Goal: Task Accomplishment & Management: Manage account settings

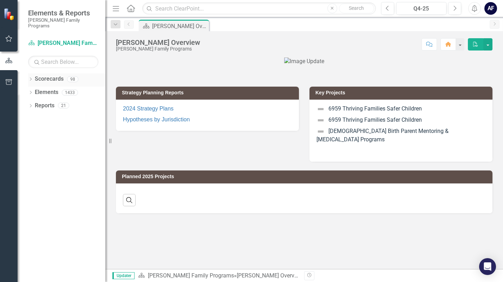
click at [30, 78] on icon "Dropdown" at bounding box center [30, 80] width 5 height 4
click at [34, 90] on icon "Dropdown" at bounding box center [34, 92] width 5 height 4
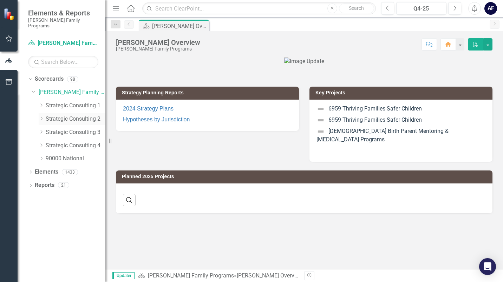
click at [50, 115] on link "Strategic Consulting 2" at bounding box center [76, 119] width 60 height 8
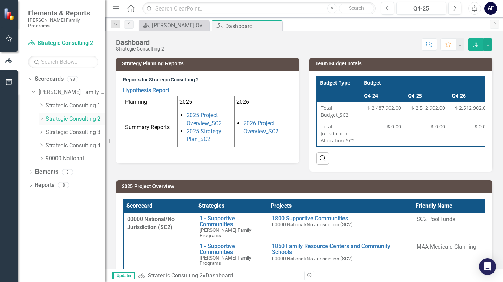
click at [41, 117] on icon "Dropdown" at bounding box center [41, 119] width 5 height 4
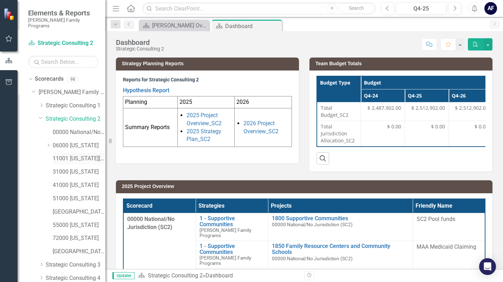
click at [82, 155] on link "11001 [US_STATE][GEOGRAPHIC_DATA]" at bounding box center [79, 159] width 53 height 8
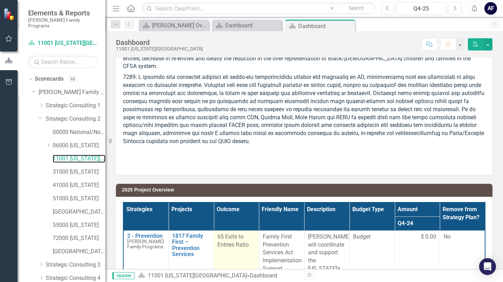
scroll to position [35, 0]
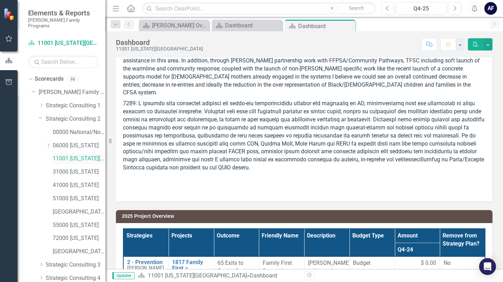
click at [96, 155] on link "11001 [US_STATE][GEOGRAPHIC_DATA]" at bounding box center [79, 159] width 53 height 8
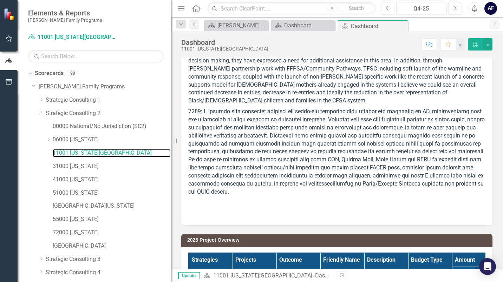
drag, startPoint x: 105, startPoint y: 154, endPoint x: 171, endPoint y: 166, distance: 66.5
click at [171, 166] on div "Resize" at bounding box center [174, 141] width 6 height 282
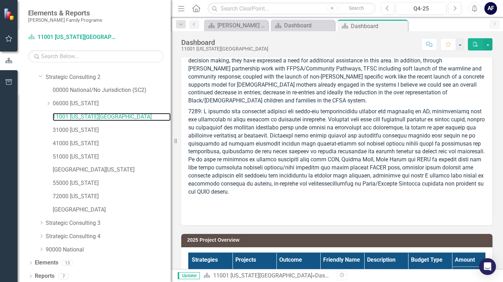
scroll to position [38, 0]
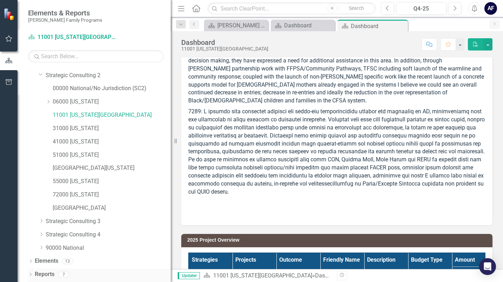
click at [30, 275] on icon "Dropdown" at bounding box center [30, 276] width 5 height 4
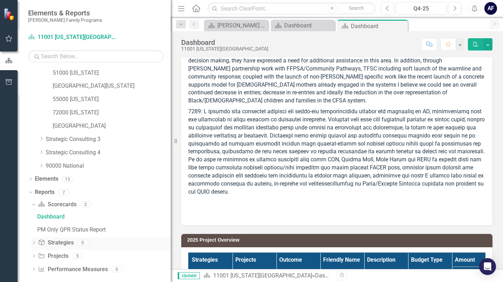
scroll to position [125, 0]
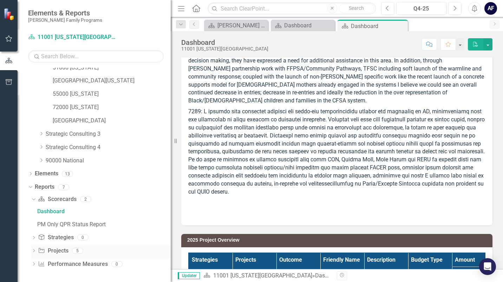
click at [34, 250] on icon "Dropdown" at bounding box center [33, 252] width 5 height 4
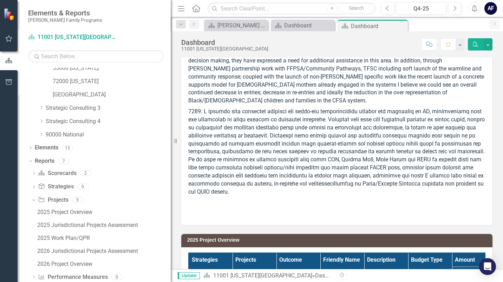
scroll to position [164, 0]
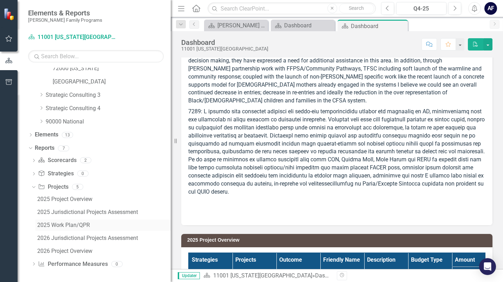
click at [74, 223] on div "2025 Work Plan/QPR" at bounding box center [103, 225] width 133 height 6
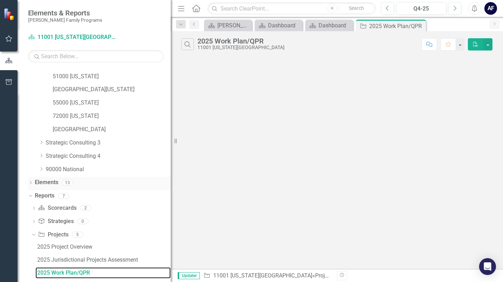
scroll to position [113, 0]
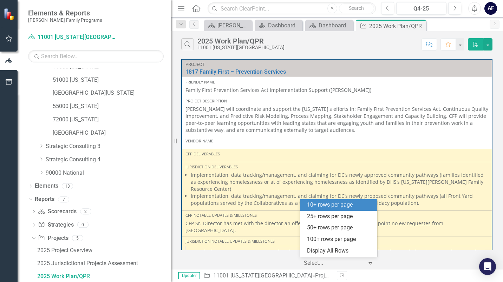
click at [324, 262] on div at bounding box center [334, 263] width 60 height 9
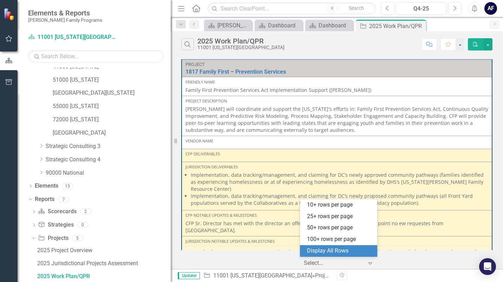
click at [340, 268] on div at bounding box center [334, 263] width 60 height 9
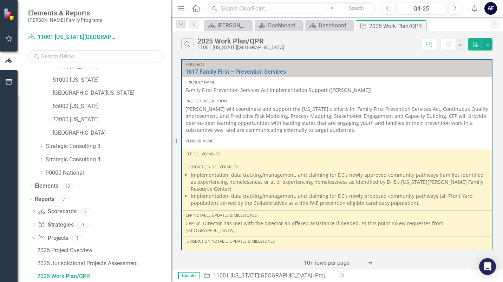
click at [315, 267] on div at bounding box center [334, 263] width 60 height 9
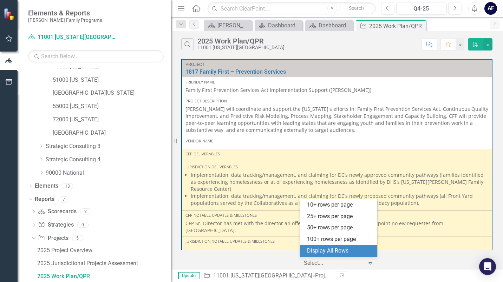
click at [313, 252] on div "Display All Rows" at bounding box center [340, 251] width 66 height 8
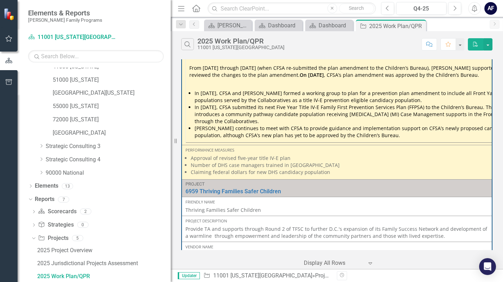
scroll to position [281, 0]
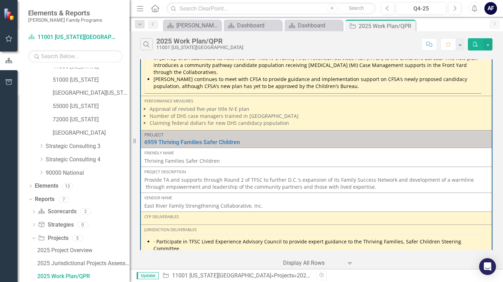
drag, startPoint x: 172, startPoint y: 177, endPoint x: 130, endPoint y: 173, distance: 42.3
click at [130, 173] on div "Resize" at bounding box center [133, 141] width 6 height 282
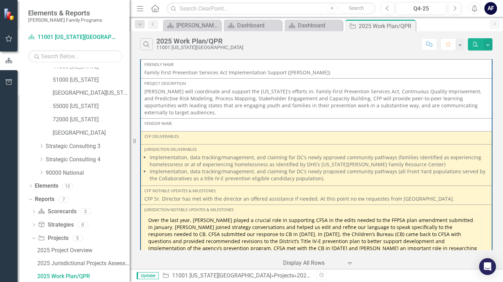
scroll to position [0, 0]
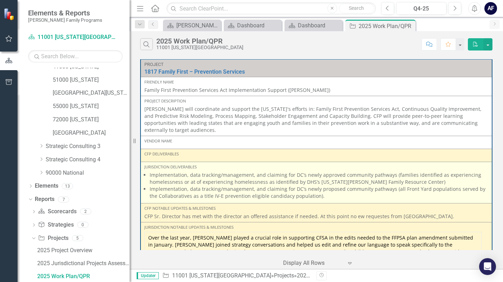
click at [216, 194] on li "Implementation, data tracking/management, and claiming for DC’s newly proposed …" at bounding box center [319, 193] width 339 height 14
click at [286, 190] on li "Implementation, data tracking/management, and claiming for DC’s newly proposed …" at bounding box center [319, 193] width 339 height 14
click at [284, 191] on li "Implementation, data tracking/management, and claiming for DC’s newly proposed …" at bounding box center [319, 193] width 339 height 14
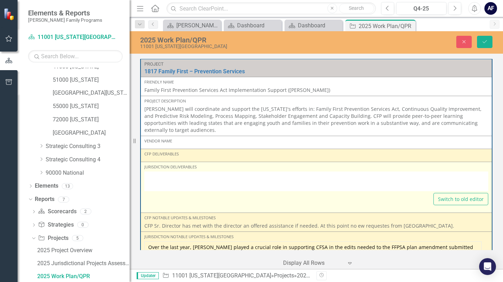
type textarea "<ul> <li>Implementation, data tracking/management, and claiming for DC’s newly …"
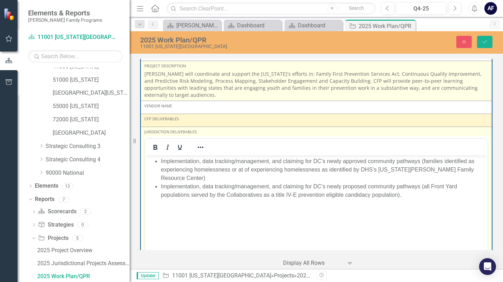
scroll to position [70, 0]
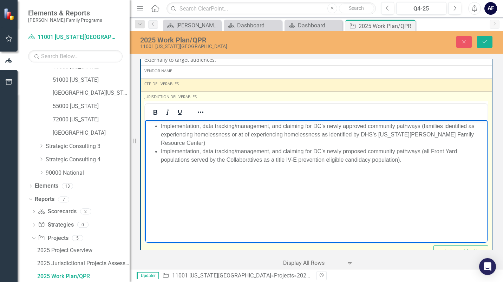
click at [403, 159] on li "Implementation, data tracking/management, and claiming for DC’s newly proposed …" at bounding box center [323, 155] width 325 height 17
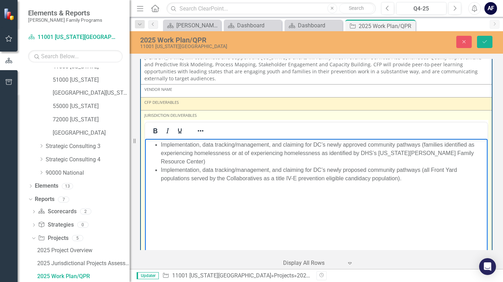
scroll to position [105, 0]
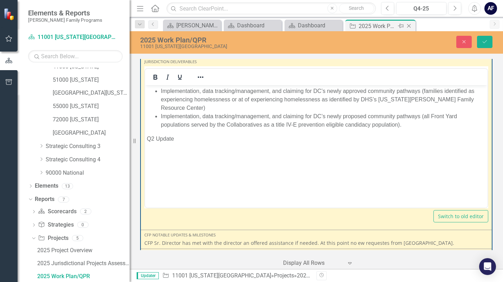
click at [399, 25] on icon "Pin" at bounding box center [401, 25] width 6 height 7
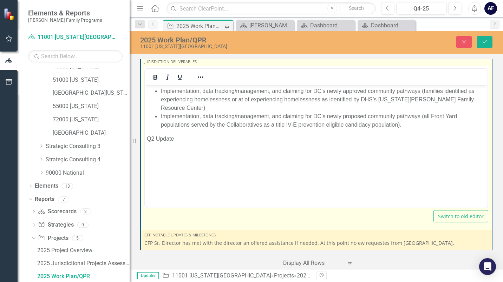
click at [179, 138] on p "Q2 Update" at bounding box center [316, 139] width 339 height 8
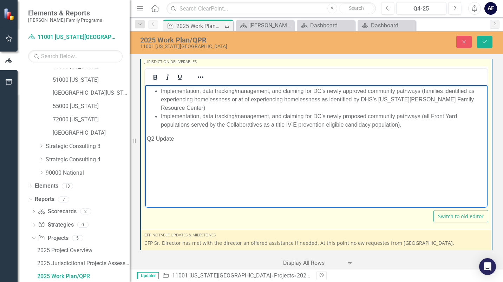
click at [187, 138] on p "Q2 Update" at bounding box center [316, 139] width 339 height 8
click at [182, 140] on p "Q2 Update" at bounding box center [316, 139] width 339 height 8
drag, startPoint x: 182, startPoint y: 140, endPoint x: 148, endPoint y: 141, distance: 33.4
click at [148, 141] on p "Q2 Update" at bounding box center [316, 139] width 339 height 8
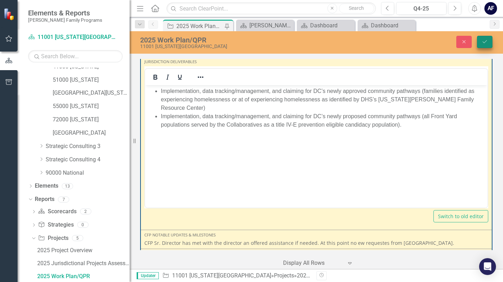
click at [482, 39] on button "Save" at bounding box center [484, 42] width 15 height 12
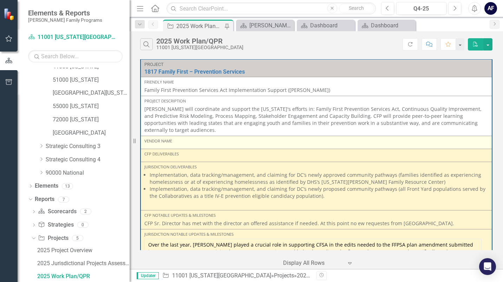
click at [191, 143] on div "Vendor Name" at bounding box center [316, 141] width 344 height 6
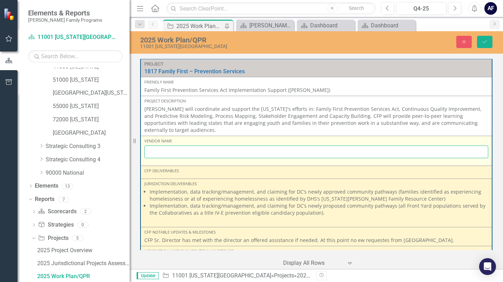
click at [189, 151] on input "text" at bounding box center [316, 152] width 344 height 13
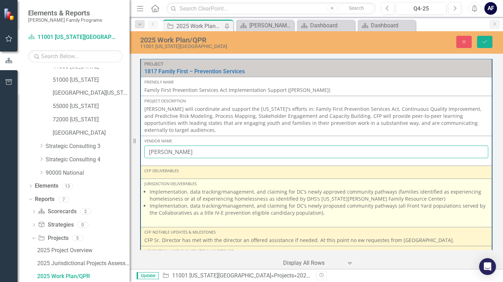
type input "[PERSON_NAME]"
click at [220, 200] on li "Implementation, data tracking/management, and claiming for DC’s newly approved …" at bounding box center [319, 196] width 339 height 14
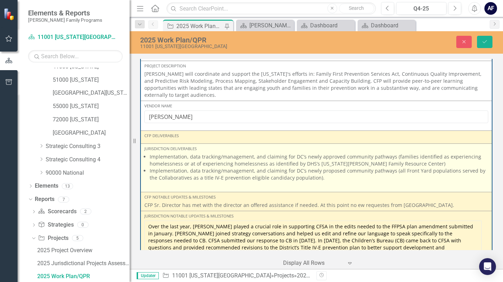
scroll to position [70, 0]
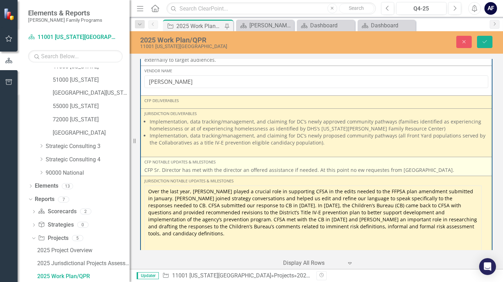
click at [419, 169] on p "CFP Sr. Director has met with the director an offered assistance if needed. At …" at bounding box center [316, 170] width 344 height 7
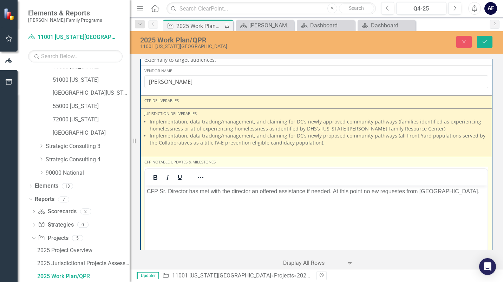
scroll to position [0, 0]
click at [434, 191] on p "CFP Sr. Director has met with the director an offered assistance if needed. At …" at bounding box center [316, 192] width 339 height 8
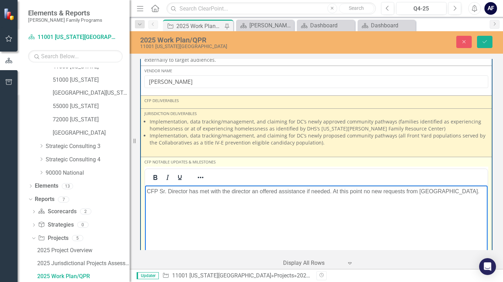
click at [146, 190] on body "CFP Sr. Director has met with the director an offered assistance if needed. At …" at bounding box center [316, 238] width 342 height 105
click at [463, 190] on p "Q1 Update: CFP Sr. Director has met with the director an offered assistance if …" at bounding box center [316, 196] width 339 height 17
click at [187, 210] on p "Q2 Update:" at bounding box center [316, 214] width 339 height 8
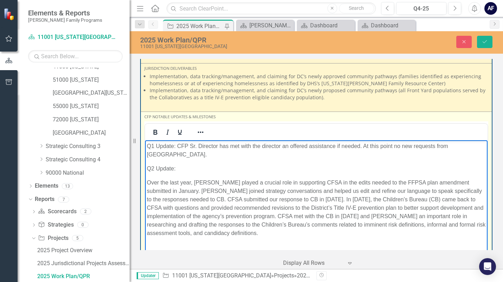
drag, startPoint x: 147, startPoint y: 171, endPoint x: 335, endPoint y: 222, distance: 195.0
click at [335, 222] on p "Over the last year, [PERSON_NAME] played a crucial role in supporting CFSA in t…" at bounding box center [316, 208] width 339 height 59
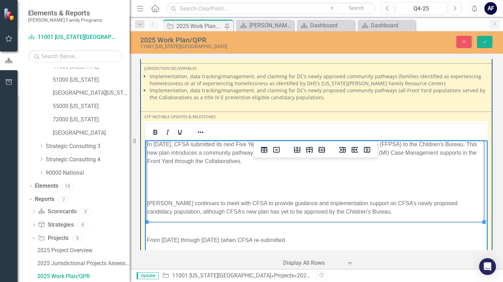
scroll to position [199, 0]
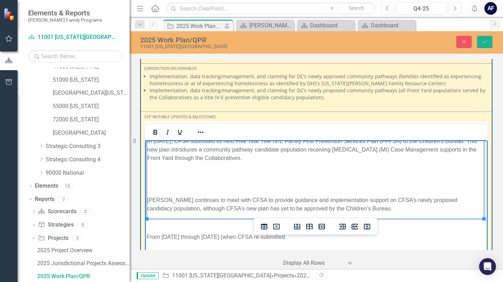
click at [148, 196] on p "[PERSON_NAME] continues to meet with CFSA to provide guidance and implementatio…" at bounding box center [315, 204] width 336 height 17
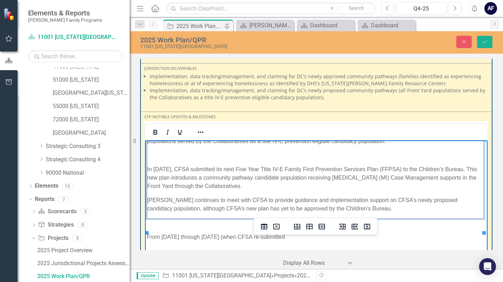
scroll to position [171, 0]
click at [147, 165] on p "In [DATE], CFSA submitted its next Five Year Title IV-E Family First Prevention…" at bounding box center [315, 177] width 336 height 25
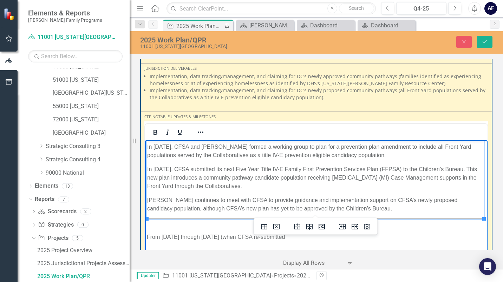
scroll to position [86, 0]
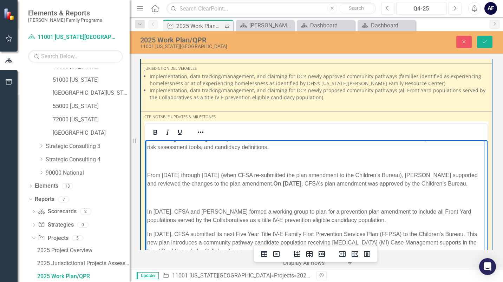
click at [147, 210] on table "Over the last year, [PERSON_NAME] played a crucial role in supporting CFSA in t…" at bounding box center [315, 188] width 337 height 192
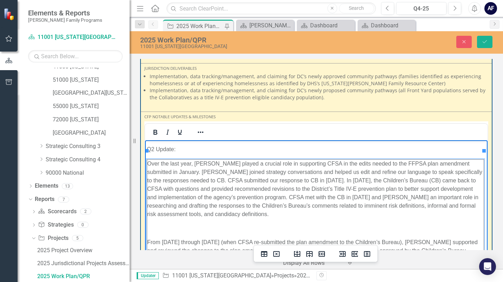
scroll to position [16, 0]
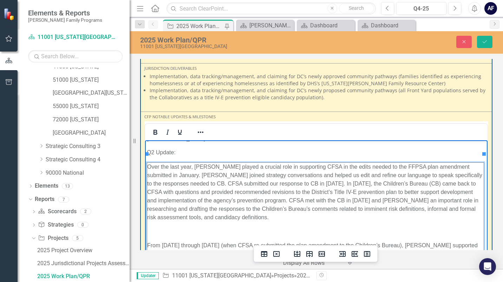
click at [159, 228] on td "Over the last year, [PERSON_NAME] played a crucial role in supporting CFSA in t…" at bounding box center [315, 251] width 337 height 177
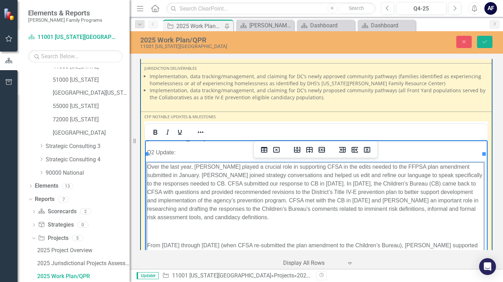
click at [156, 228] on p "Rich Text Area. Press ALT-0 for help." at bounding box center [315, 232] width 336 height 8
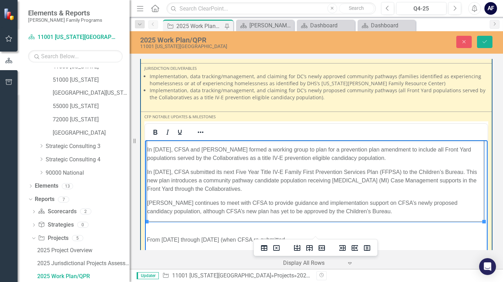
scroll to position [129, 0]
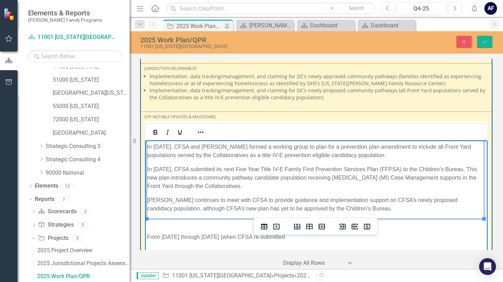
click at [372, 202] on p "[PERSON_NAME] continues to meet with CFSA to provide guidance and implementatio…" at bounding box center [315, 204] width 336 height 17
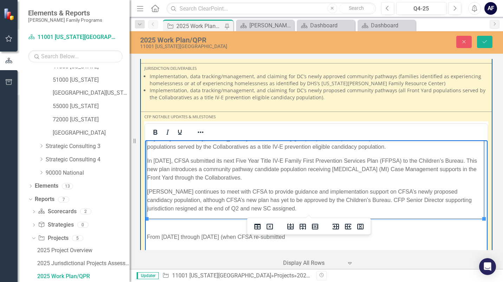
scroll to position [137, 7]
click at [449, 199] on p "[PERSON_NAME] continues to meet with CFSA to provide guidance and implementatio…" at bounding box center [315, 200] width 336 height 25
click at [185, 161] on p "In [DATE], CFSA submitted its next Five Year Title IV-E Family First Prevention…" at bounding box center [315, 169] width 336 height 25
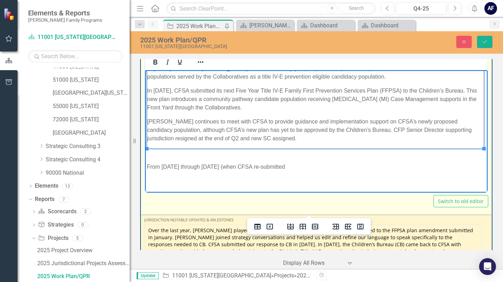
scroll to position [137, 0]
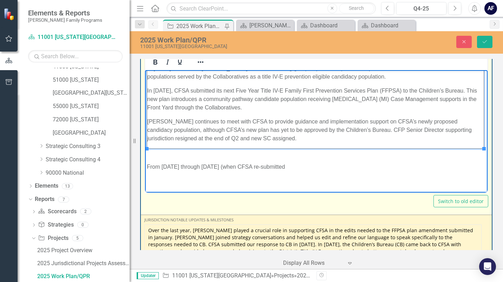
click at [203, 182] on body "Q1 Update: CFP Sr. Director has met with the director an offered assistance if …" at bounding box center [316, 66] width 342 height 254
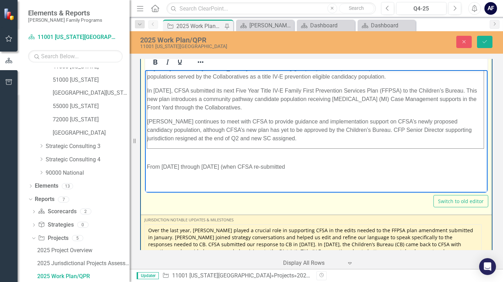
drag, startPoint x: 315, startPoint y: 160, endPoint x: 283, endPoint y: 230, distance: 76.7
click at [145, 159] on html "Q1 Update: CFP Sr. Director has met with the director an offered assistance if …" at bounding box center [316, 66] width 342 height 254
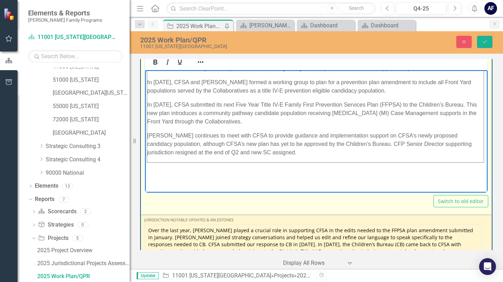
click at [313, 150] on p "[PERSON_NAME] continues to meet with CFSA to provide guidance and implementatio…" at bounding box center [315, 144] width 336 height 25
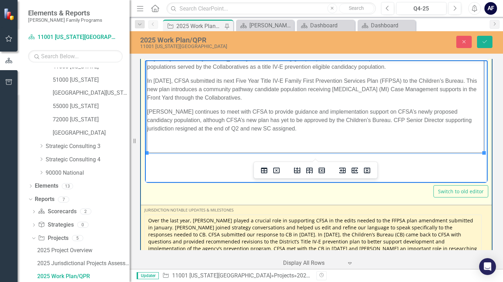
scroll to position [186, 0]
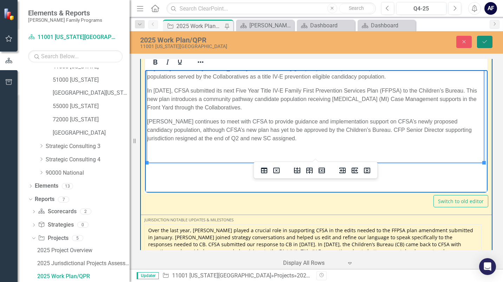
click at [484, 44] on icon "Save" at bounding box center [485, 41] width 6 height 5
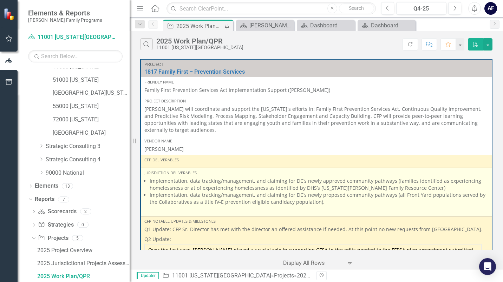
click at [258, 190] on li "Implementation, data tracking/management, and claiming for DC’s newly approved …" at bounding box center [319, 185] width 339 height 14
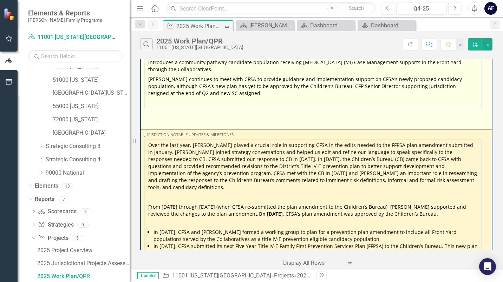
scroll to position [281, 0]
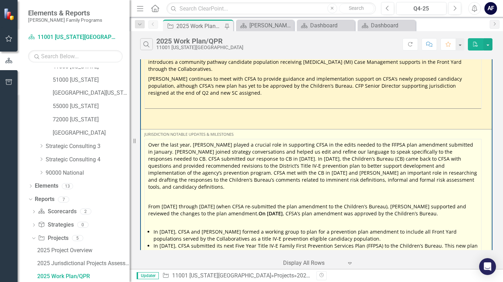
click at [259, 166] on p "Over the last year, [PERSON_NAME] played a crucial role in supporting CFSA in t…" at bounding box center [312, 167] width 329 height 51
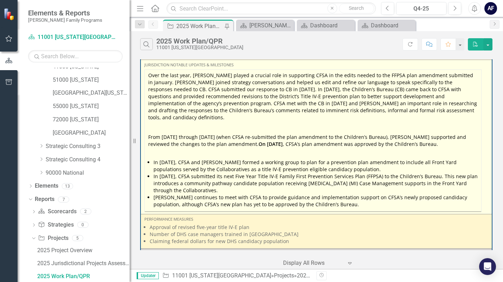
scroll to position [351, 0]
click at [290, 194] on li "[PERSON_NAME] continues to meet with CFSA to provide guidance and implementatio…" at bounding box center [315, 201] width 324 height 14
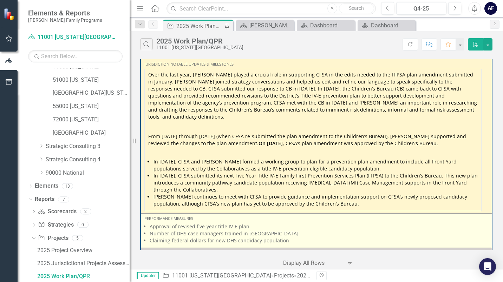
click at [294, 230] on li "Number of DHS case managers trained in [GEOGRAPHIC_DATA]" at bounding box center [319, 233] width 339 height 7
click at [289, 237] on li "Claiming federal dollars for new DHS candidacy population" at bounding box center [319, 240] width 339 height 7
click at [288, 237] on li "Claiming federal dollars for new DHS candidacy population" at bounding box center [319, 240] width 339 height 7
click at [248, 230] on li "Number of DHS case managers trained in [GEOGRAPHIC_DATA]" at bounding box center [319, 233] width 339 height 7
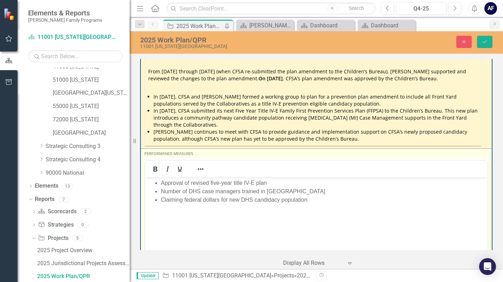
scroll to position [421, 0]
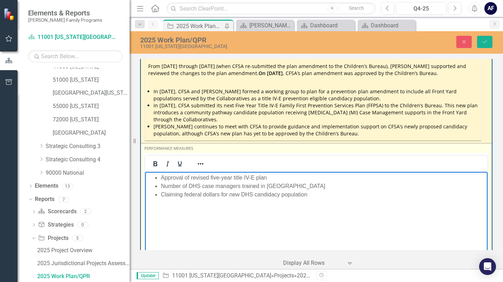
click at [313, 195] on li "Claiming federal dollars for new DHS candidacy population" at bounding box center [323, 194] width 325 height 8
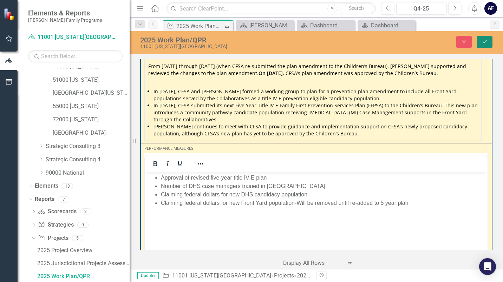
click at [485, 42] on icon "Save" at bounding box center [485, 41] width 6 height 5
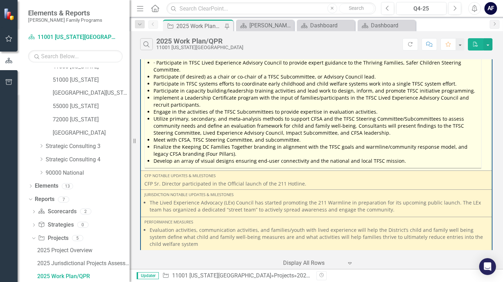
scroll to position [667, 0]
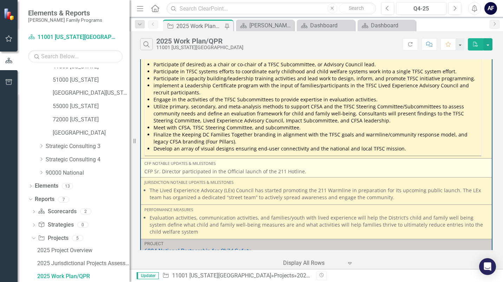
click at [273, 168] on p "CFP Sr. Director participated in the Official launch of the 211 Hotline." at bounding box center [316, 171] width 344 height 7
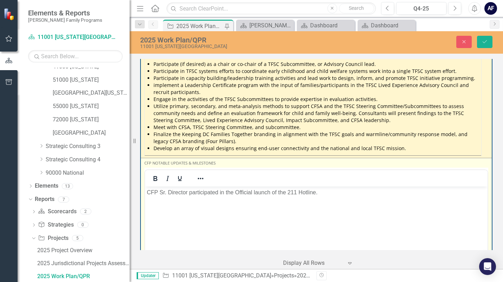
scroll to position [0, 0]
click at [346, 193] on p "CFP Sr. Director participated in the Official launch of the 211 Hotline." at bounding box center [316, 193] width 339 height 8
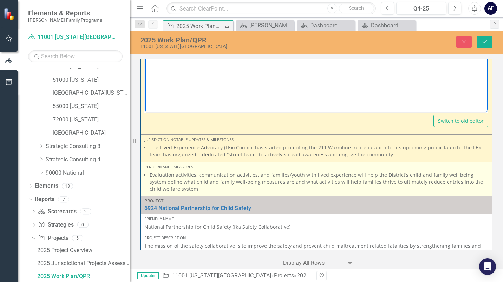
scroll to position [878, 0]
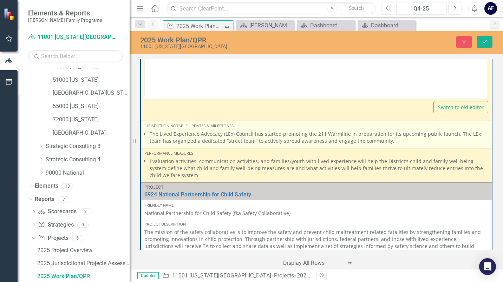
click at [299, 131] on li "The Lived Experience Advocacy (LEx) Council has started promoting the 211 Warml…" at bounding box center [319, 138] width 339 height 14
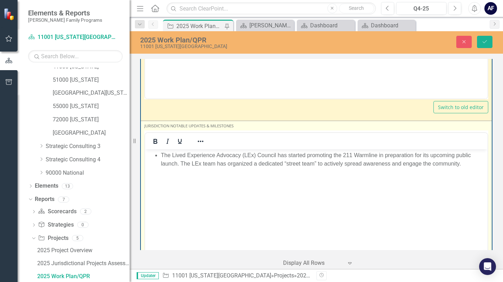
scroll to position [0, 0]
click at [464, 165] on li "The Lived Experience Advocacy (LEx) Council has started promoting the 211 Warml…" at bounding box center [323, 159] width 325 height 17
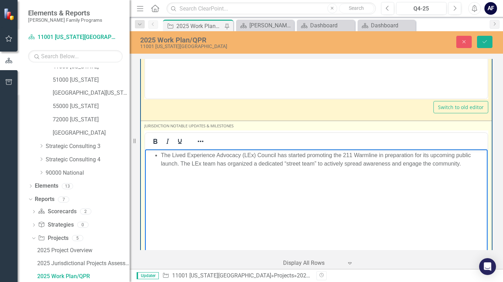
click at [159, 155] on ul "The Lived Experience Advocacy (LEx) Council has started promoting the 211 Warml…" at bounding box center [316, 159] width 339 height 17
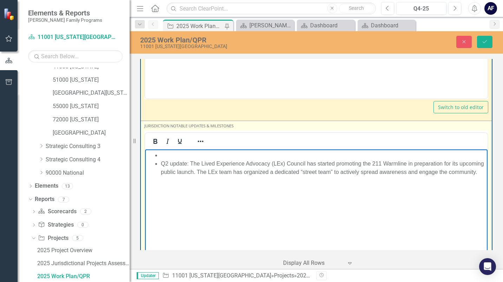
click at [159, 154] on ul "Q2 update: The Lived Experience Advocacy (LEx) Council has started promoting th…" at bounding box center [316, 163] width 339 height 25
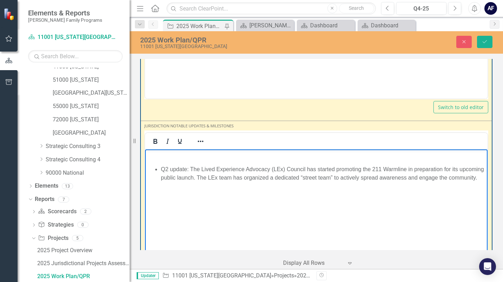
scroll to position [983, 0]
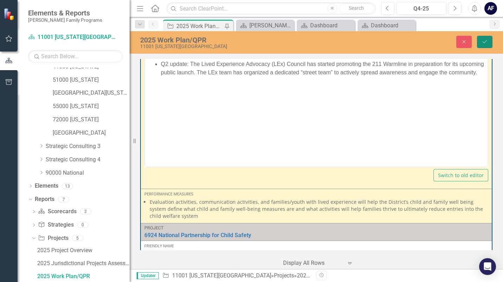
click at [486, 40] on icon "Save" at bounding box center [485, 41] width 6 height 5
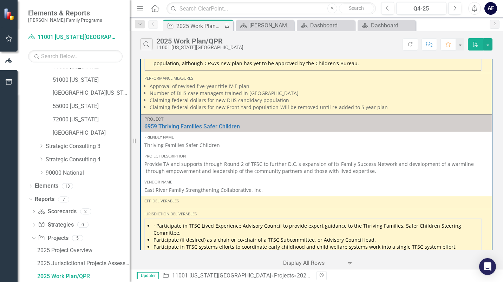
scroll to position [527, 0]
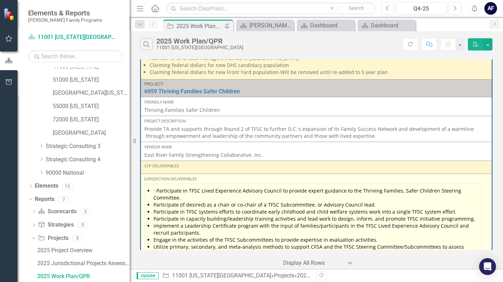
click at [280, 216] on li "Participate in capacity building/leadership training activities and lead work t…" at bounding box center [315, 219] width 324 height 7
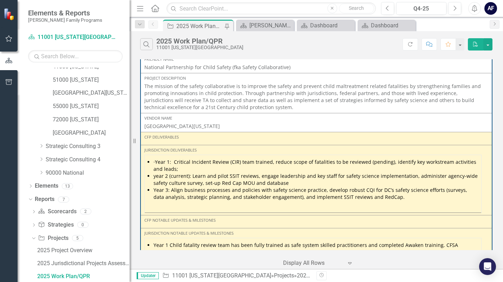
scroll to position [913, 0]
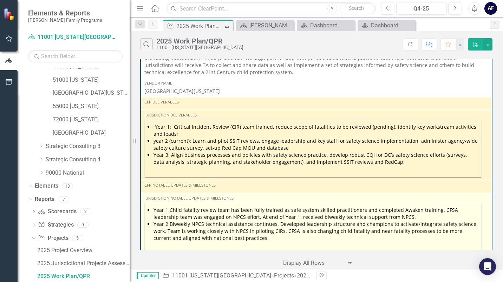
click at [264, 221] on li "Year 2 Biweekly NPCS technical assistance continues. Developed leadership struc…" at bounding box center [315, 231] width 324 height 21
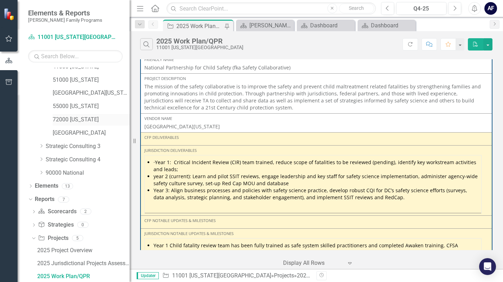
scroll to position [878, 0]
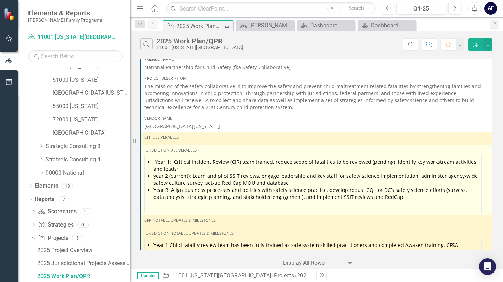
click at [279, 173] on li "year 2 (current): Learn and pilot SSIT reviews, engage leadership and key staff…" at bounding box center [315, 180] width 324 height 14
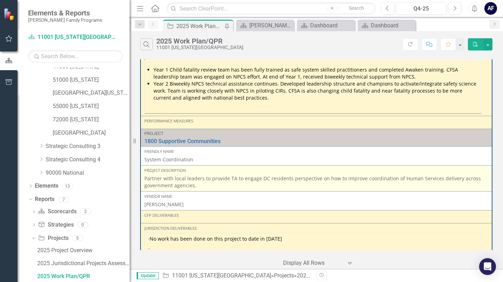
scroll to position [1019, 0]
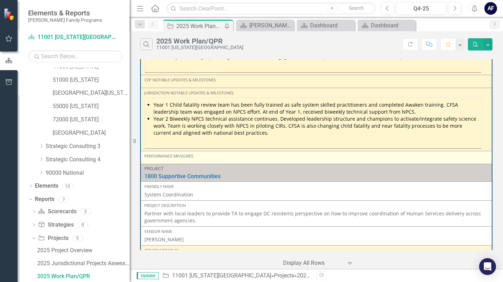
click at [253, 151] on td "Performance Measures" at bounding box center [316, 157] width 352 height 13
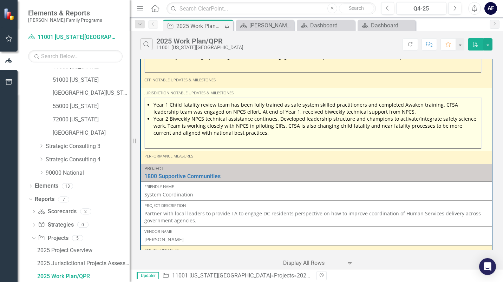
scroll to position [983, 0]
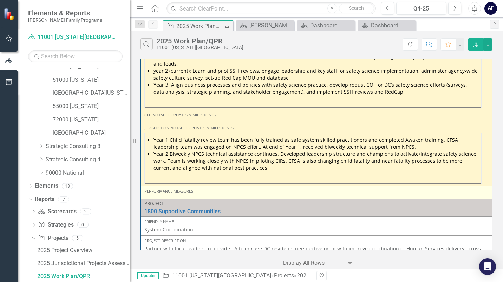
click at [229, 189] on div "Performance Measures" at bounding box center [316, 192] width 344 height 6
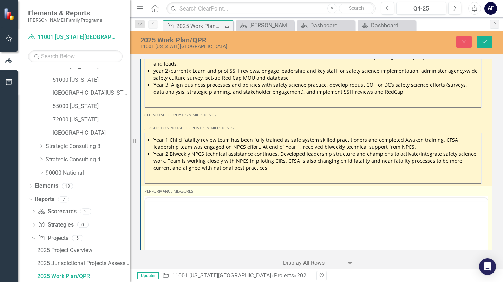
scroll to position [0, 0]
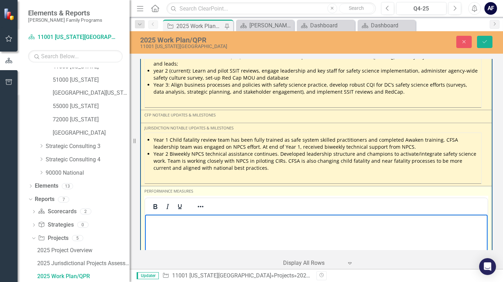
click at [195, 234] on body "Rich Text Area. Press ALT-0 for help." at bounding box center [316, 267] width 342 height 105
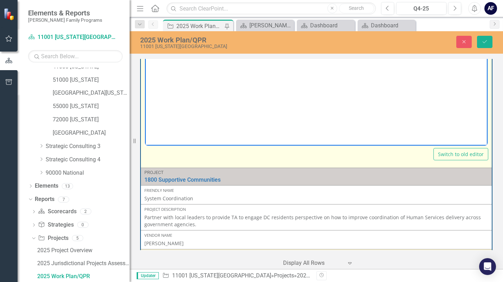
scroll to position [1194, 0]
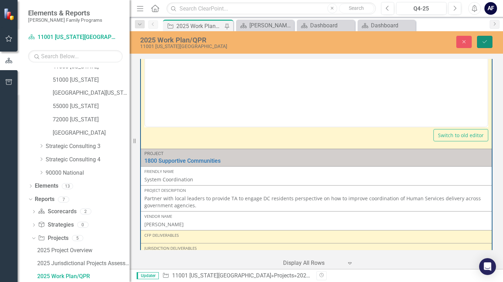
click at [486, 40] on icon "Save" at bounding box center [485, 41] width 6 height 5
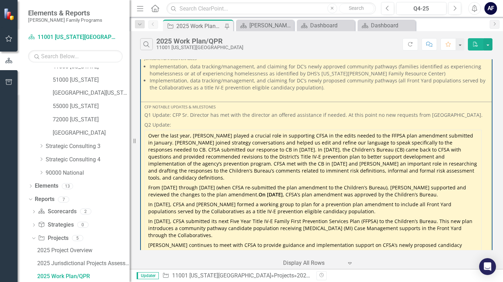
scroll to position [0, 0]
